Goal: Information Seeking & Learning: Learn about a topic

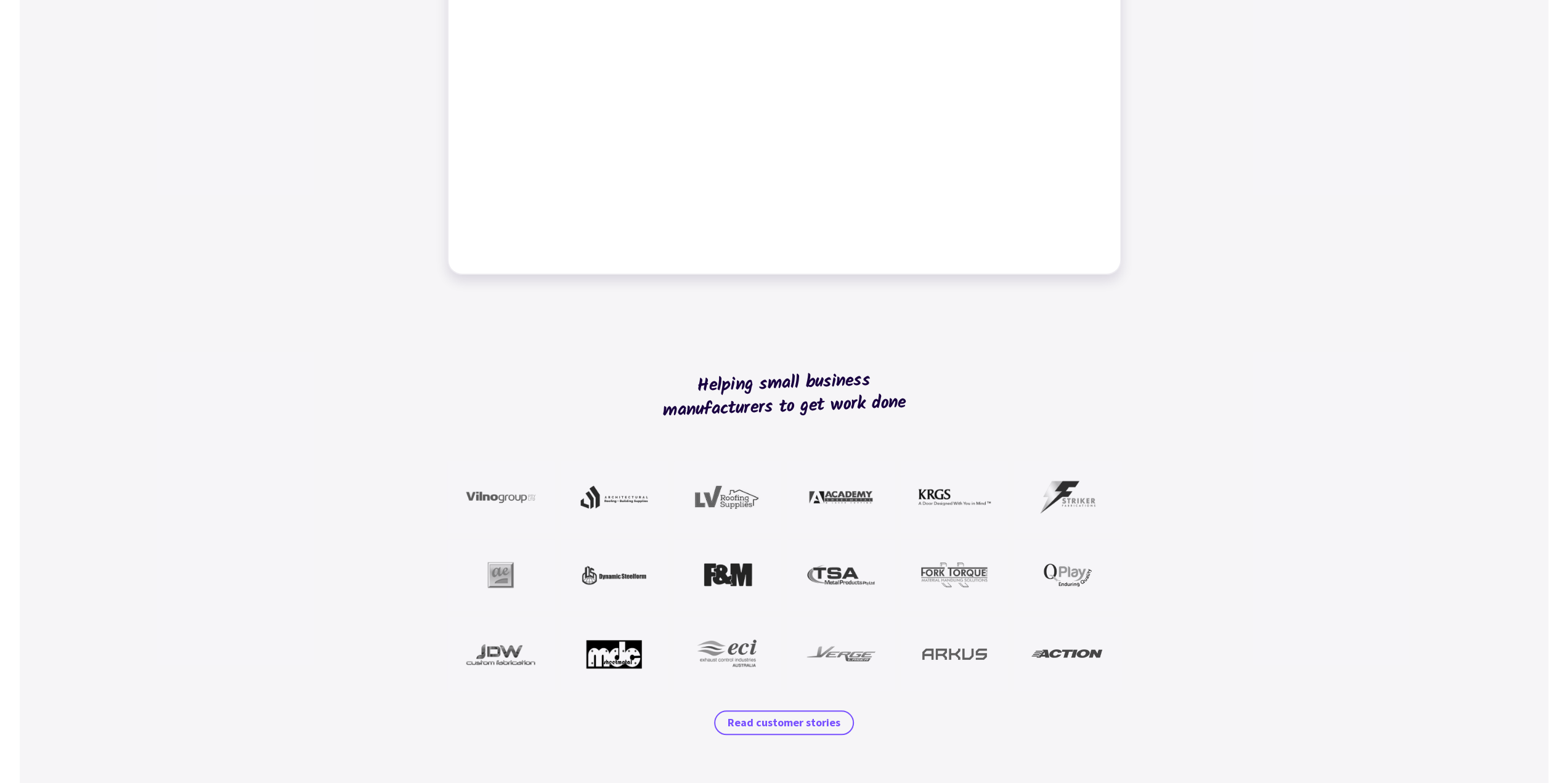
scroll to position [924, 0]
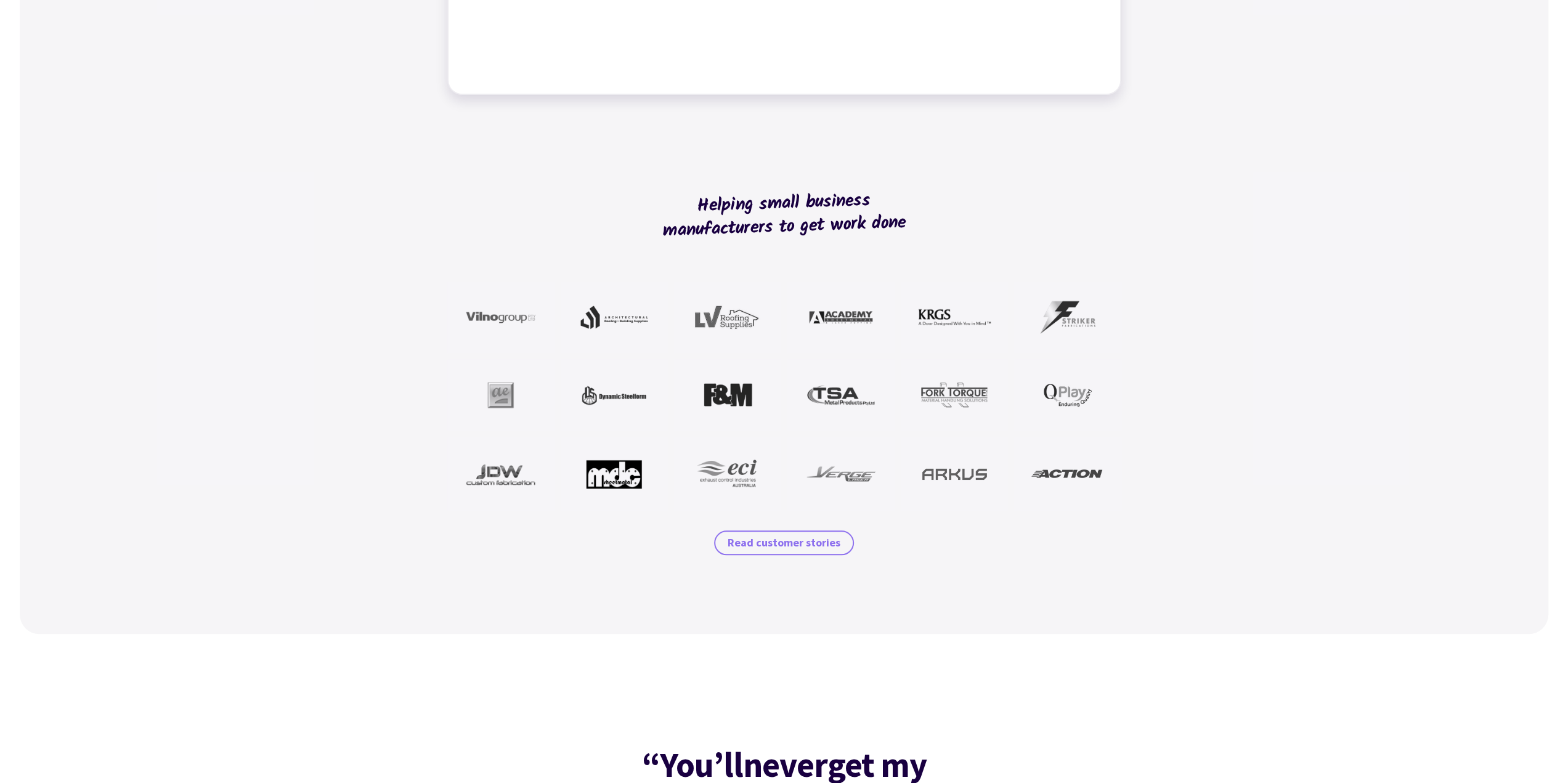
click at [779, 542] on span "Read customer stories" at bounding box center [783, 542] width 113 height 15
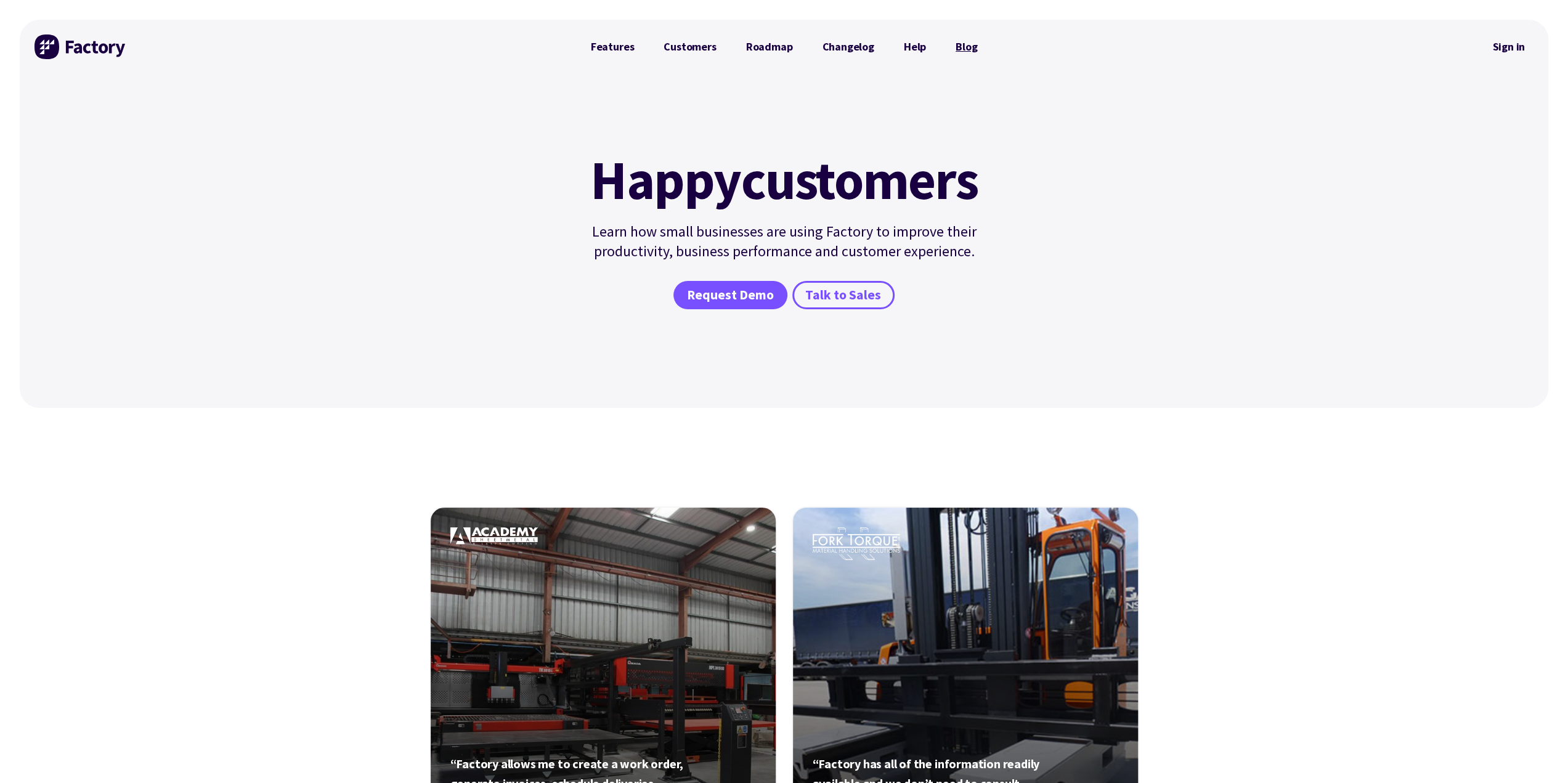
click at [963, 53] on link "Blog" at bounding box center [966, 47] width 51 height 25
click at [614, 51] on link "Features" at bounding box center [612, 47] width 73 height 25
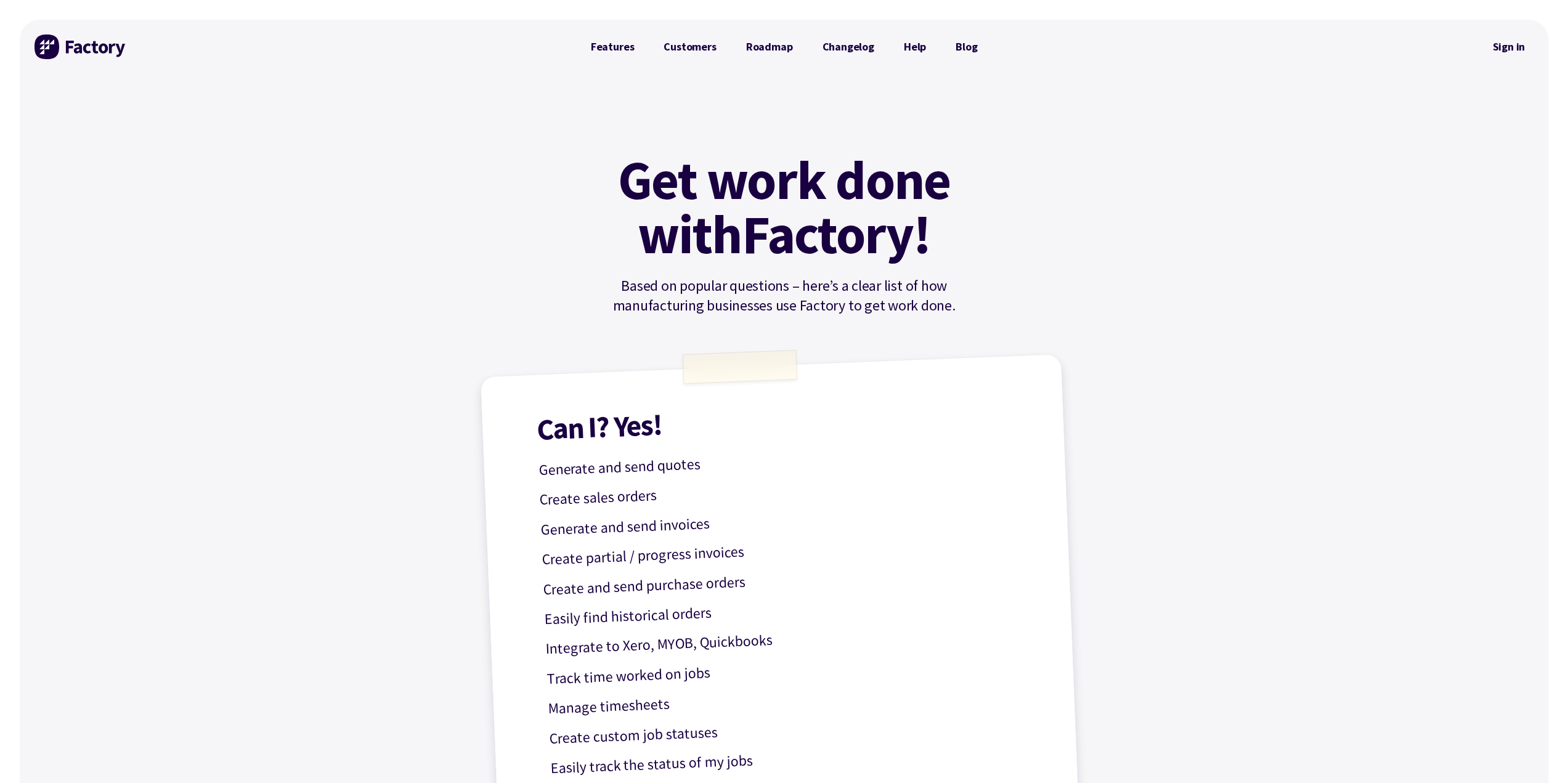
click at [72, 53] on img at bounding box center [80, 47] width 92 height 25
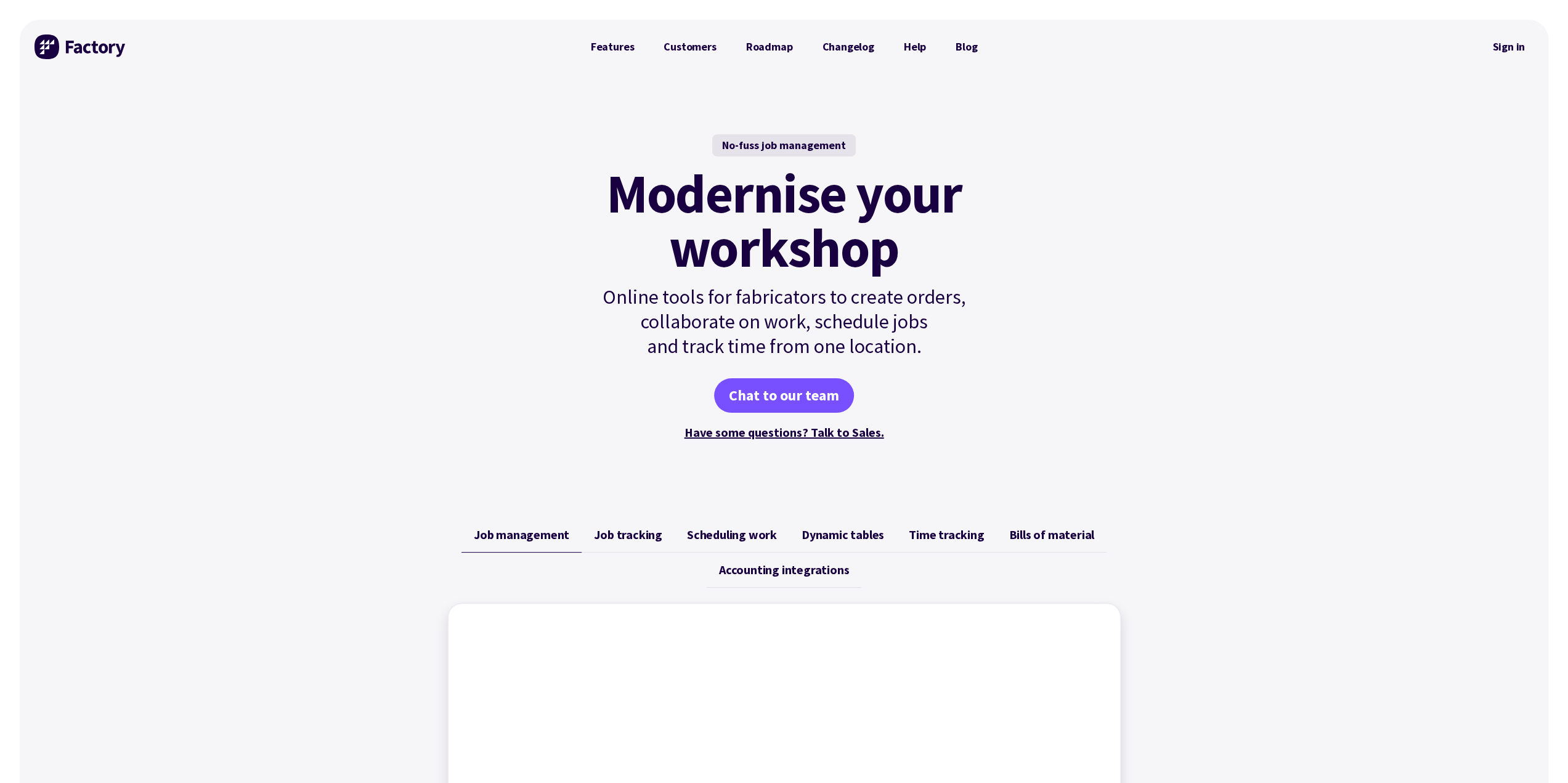
click at [637, 542] on link "Job tracking" at bounding box center [628, 535] width 93 height 35
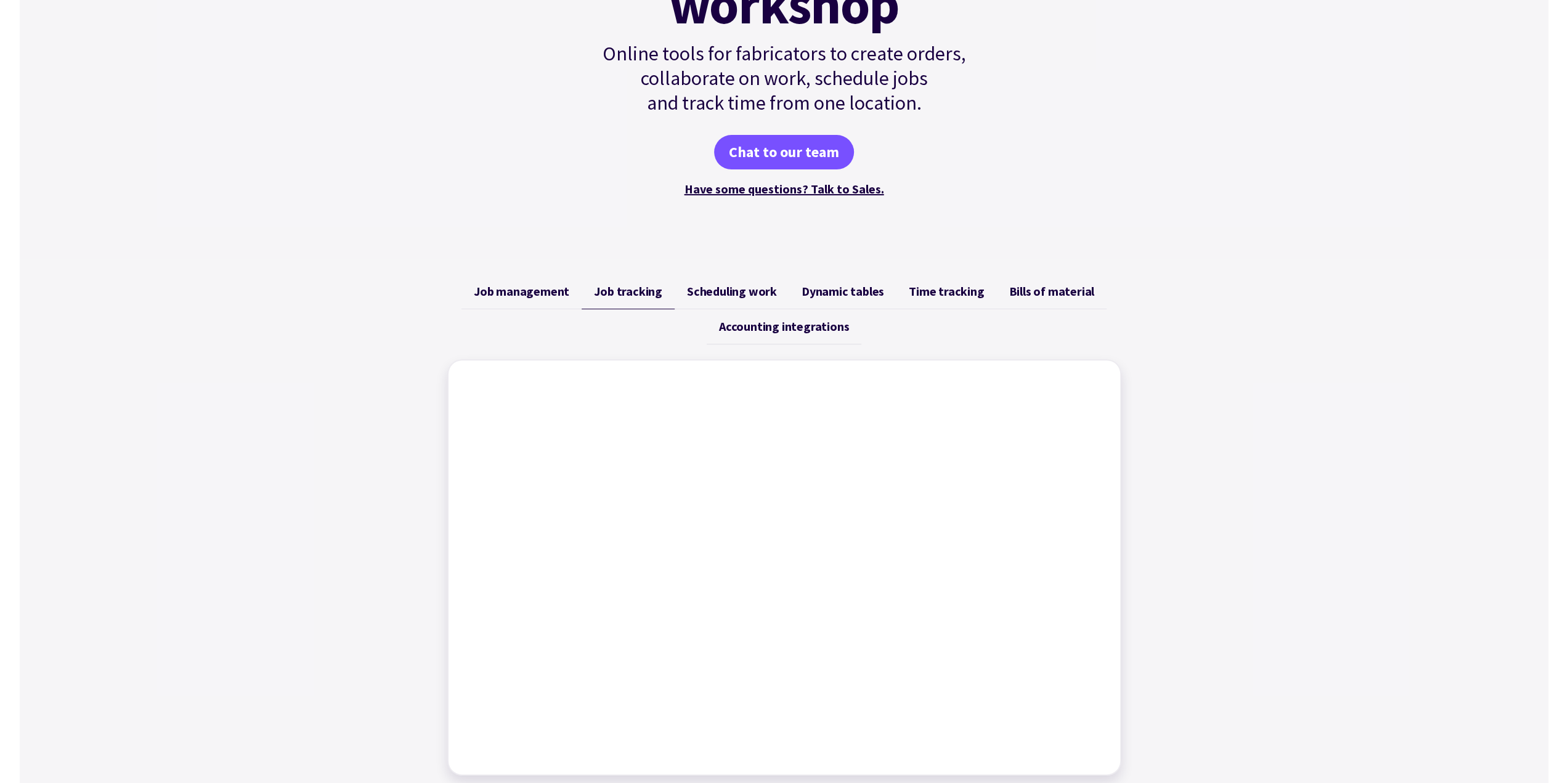
scroll to position [247, 0]
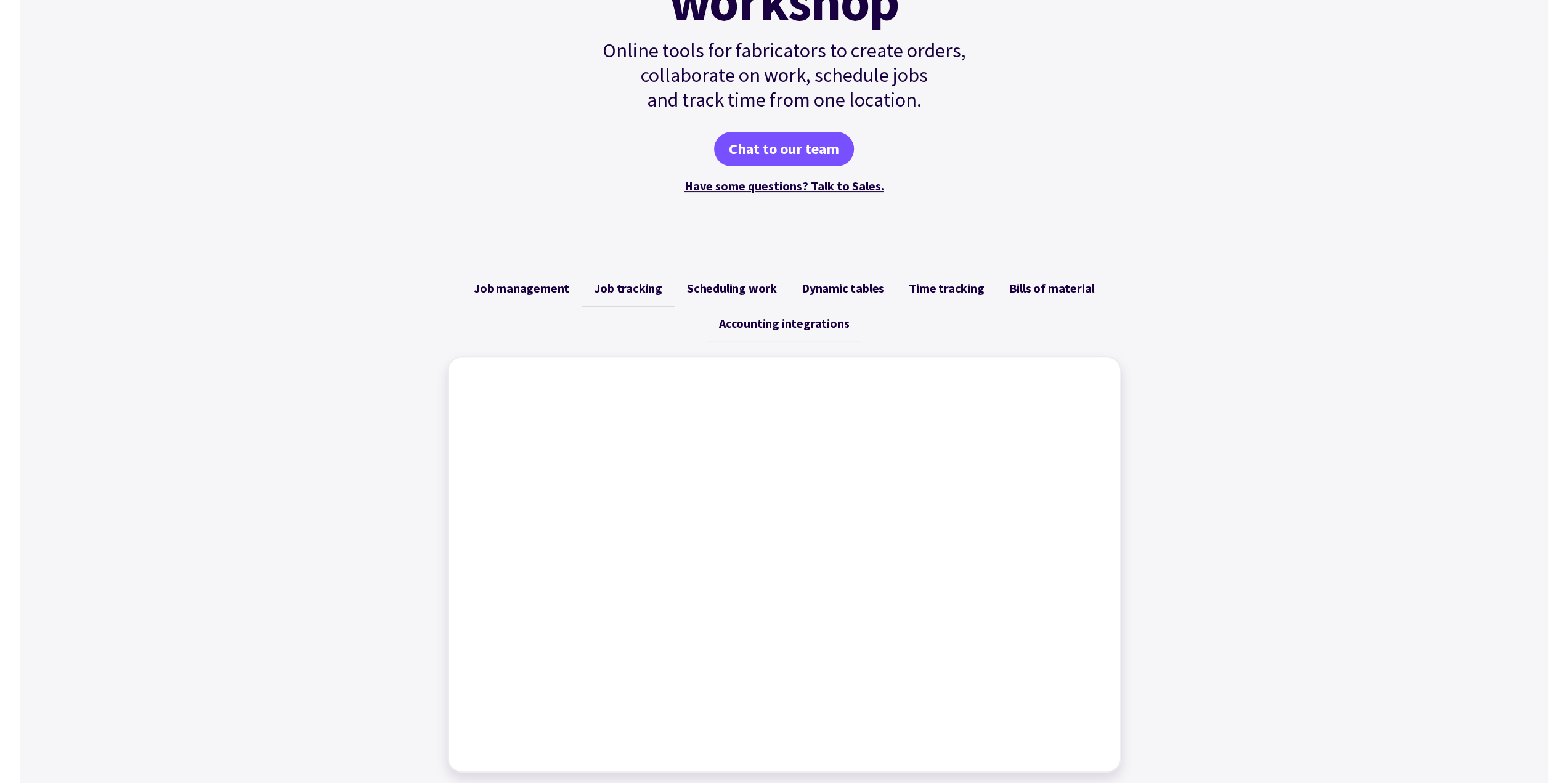
click at [684, 290] on link "Scheduling work" at bounding box center [731, 288] width 115 height 35
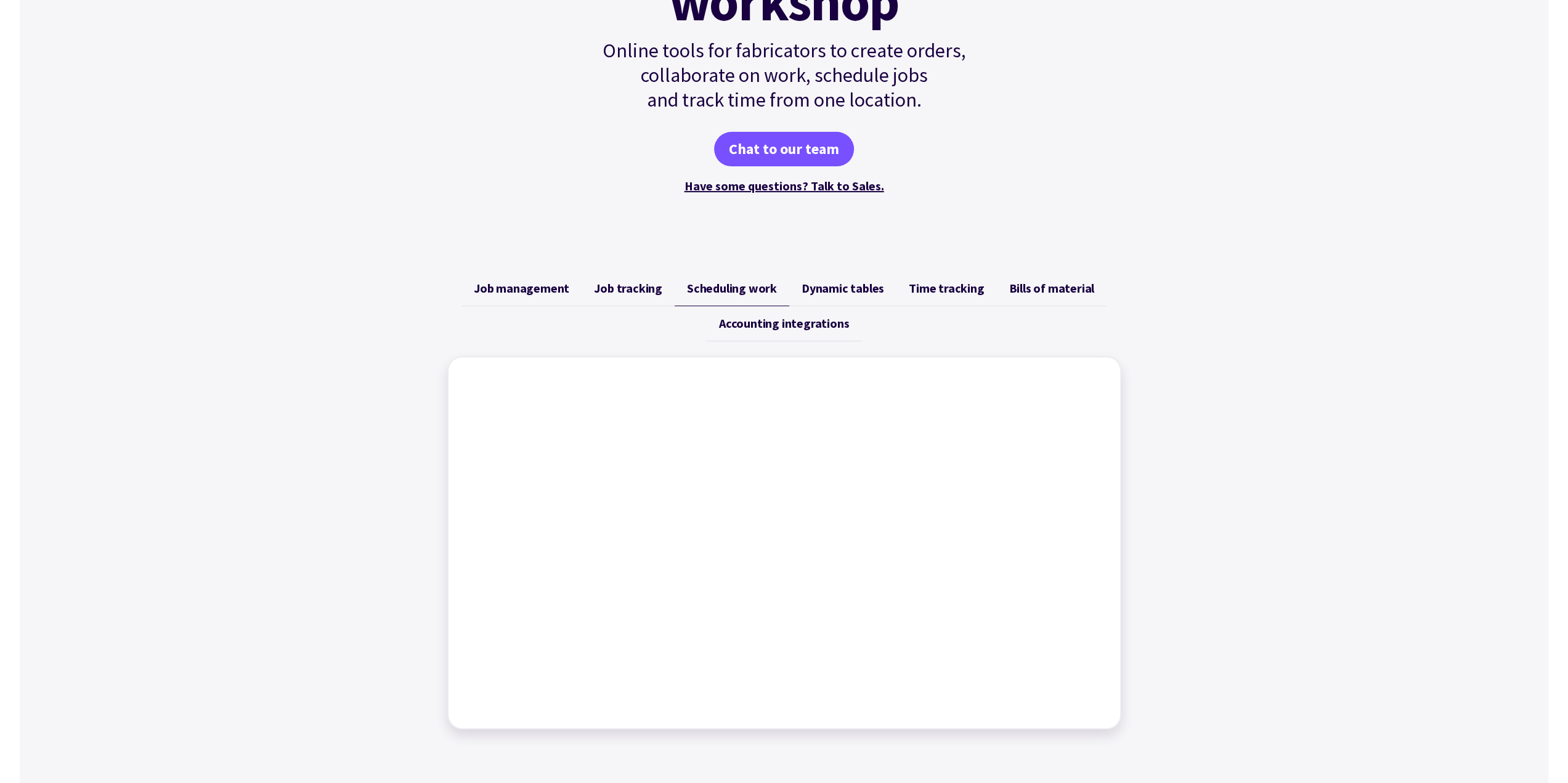
click at [831, 288] on span "Dynamic tables" at bounding box center [843, 288] width 83 height 15
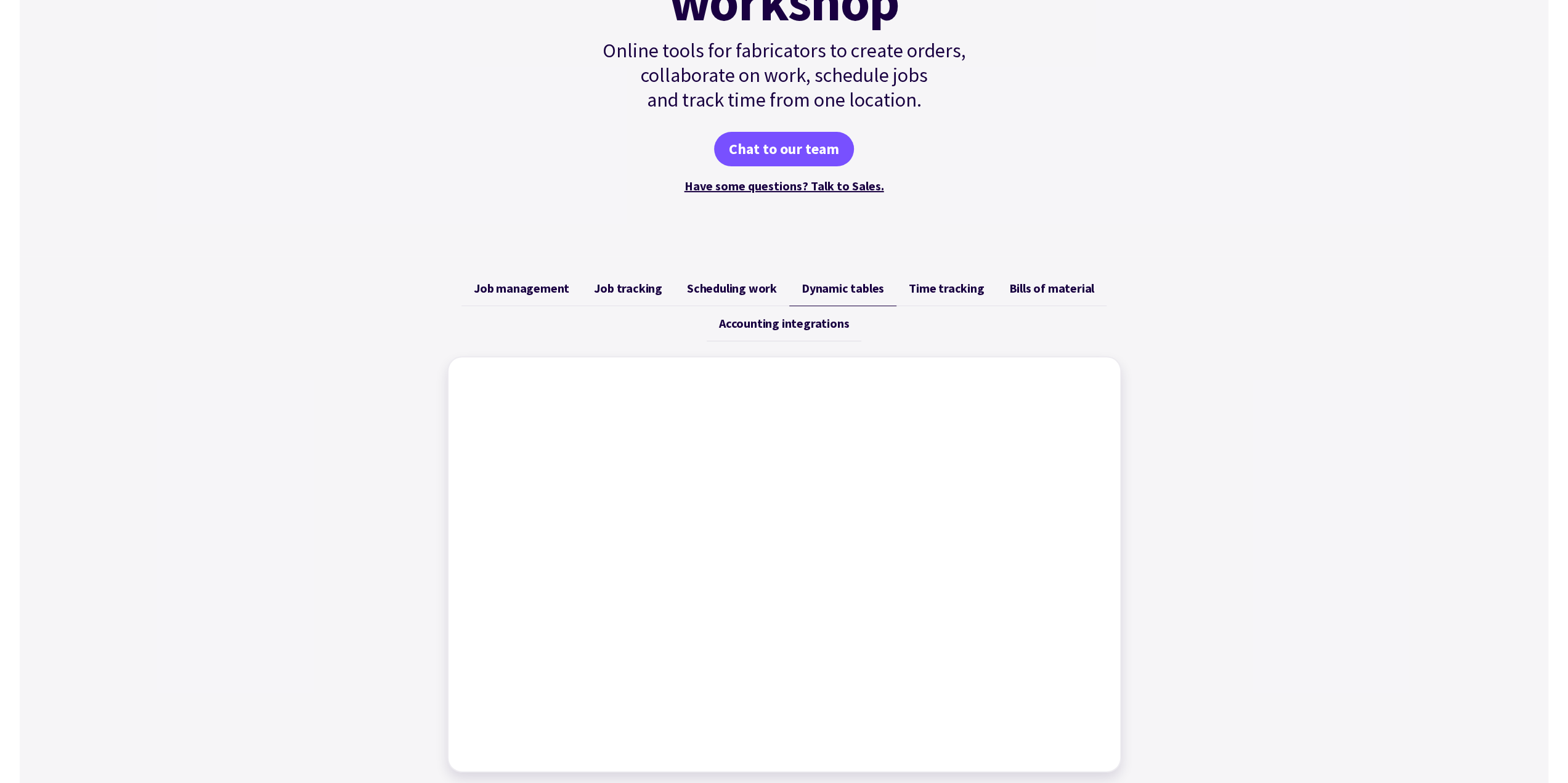
click at [782, 292] on link "Scheduling work" at bounding box center [731, 288] width 115 height 35
